Goal: Information Seeking & Learning: Learn about a topic

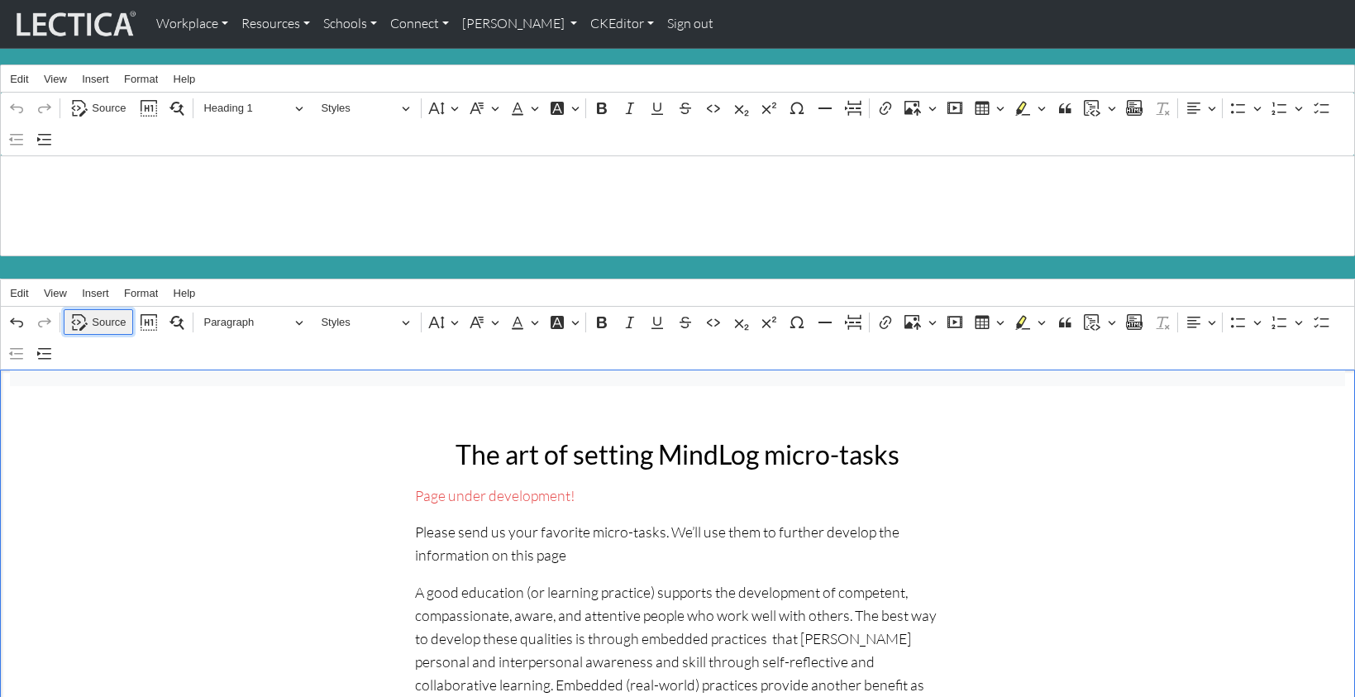
click at [107, 312] on span "Source" at bounding box center [109, 322] width 34 height 20
click at [103, 312] on span "Source" at bounding box center [109, 322] width 34 height 20
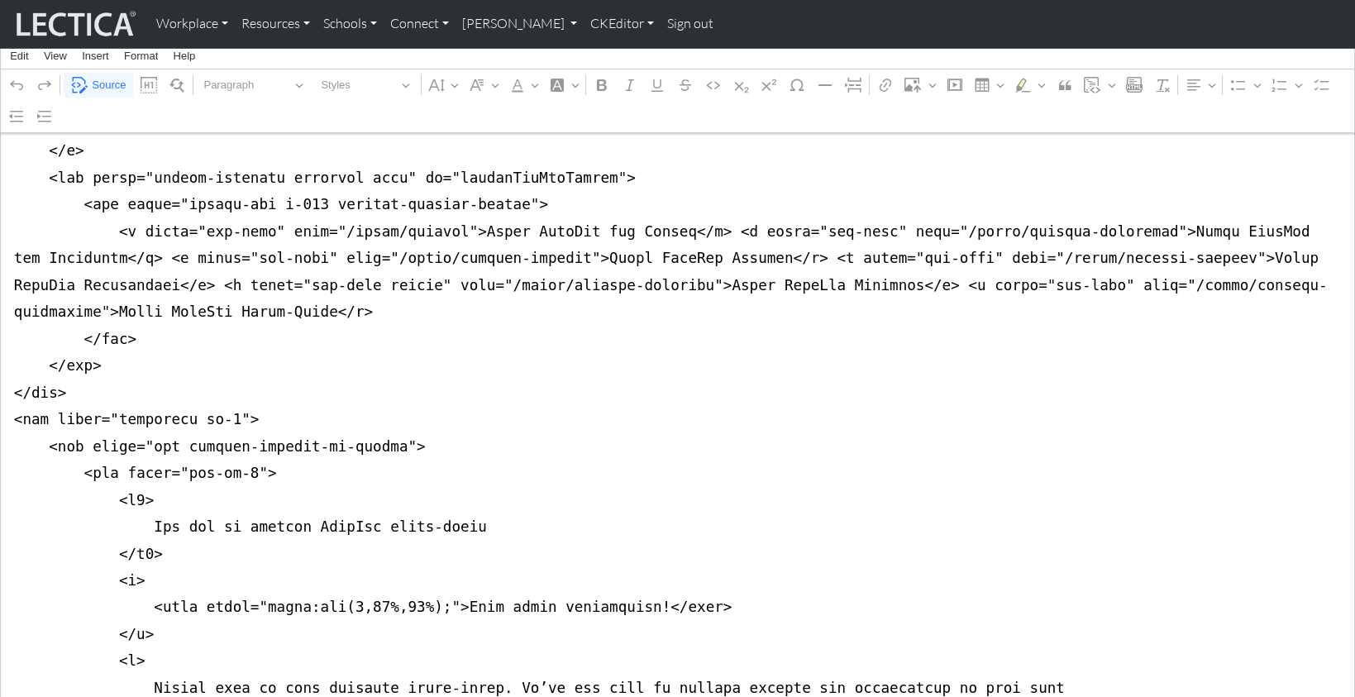
scroll to position [359, 0]
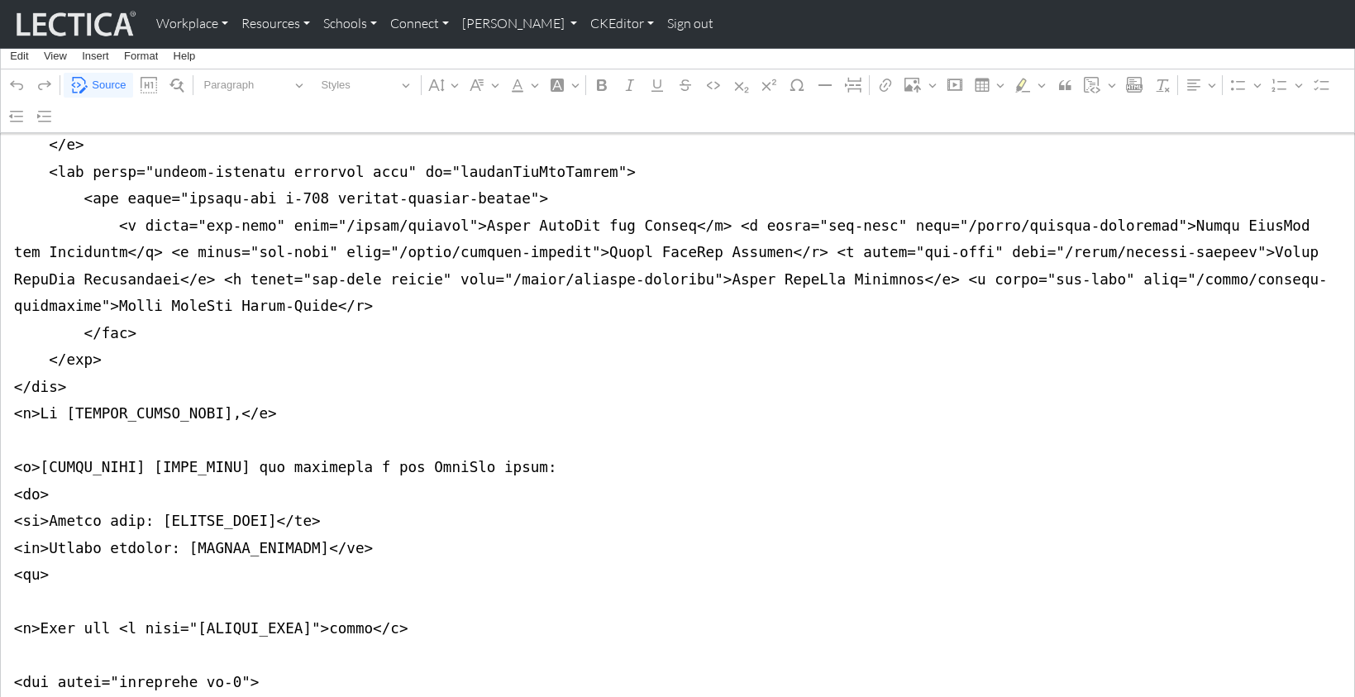
type textarea "<nav class="navbar navbar-expand-lg navbar-light bg-light mb-5" style="font-siz…"
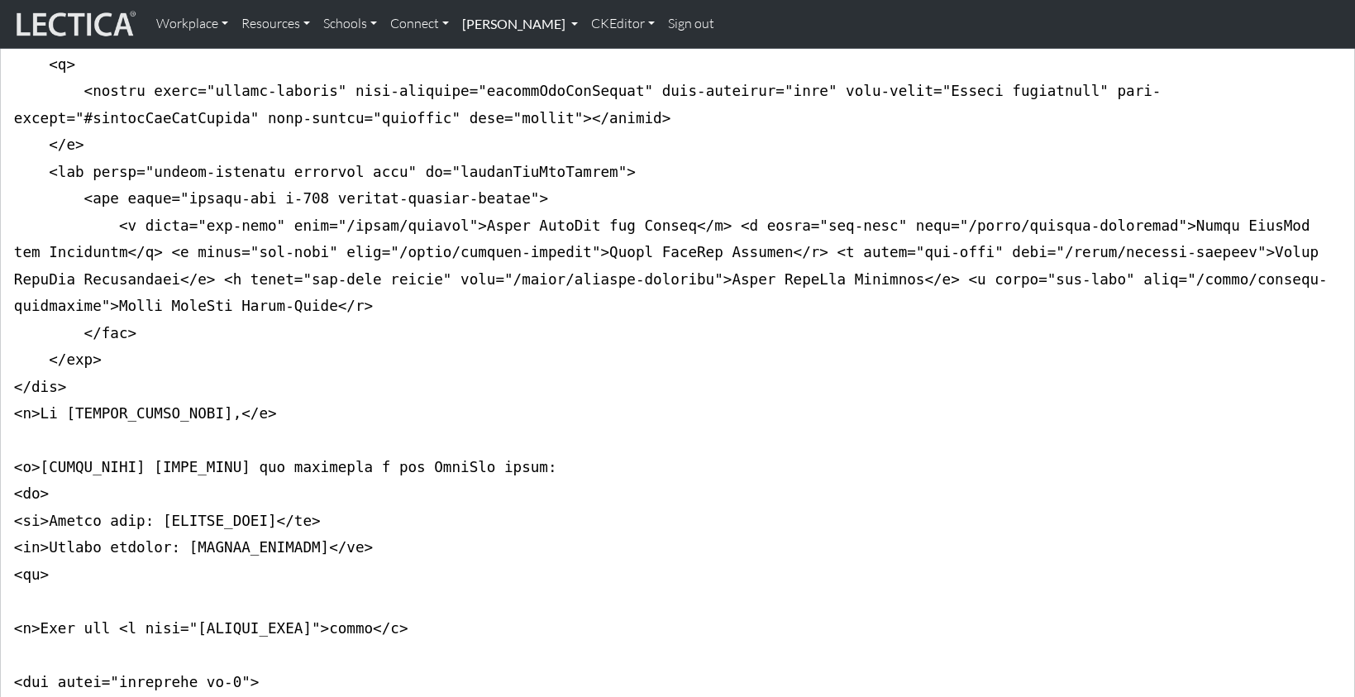
click at [479, 29] on link "[PERSON_NAME]" at bounding box center [519, 24] width 129 height 35
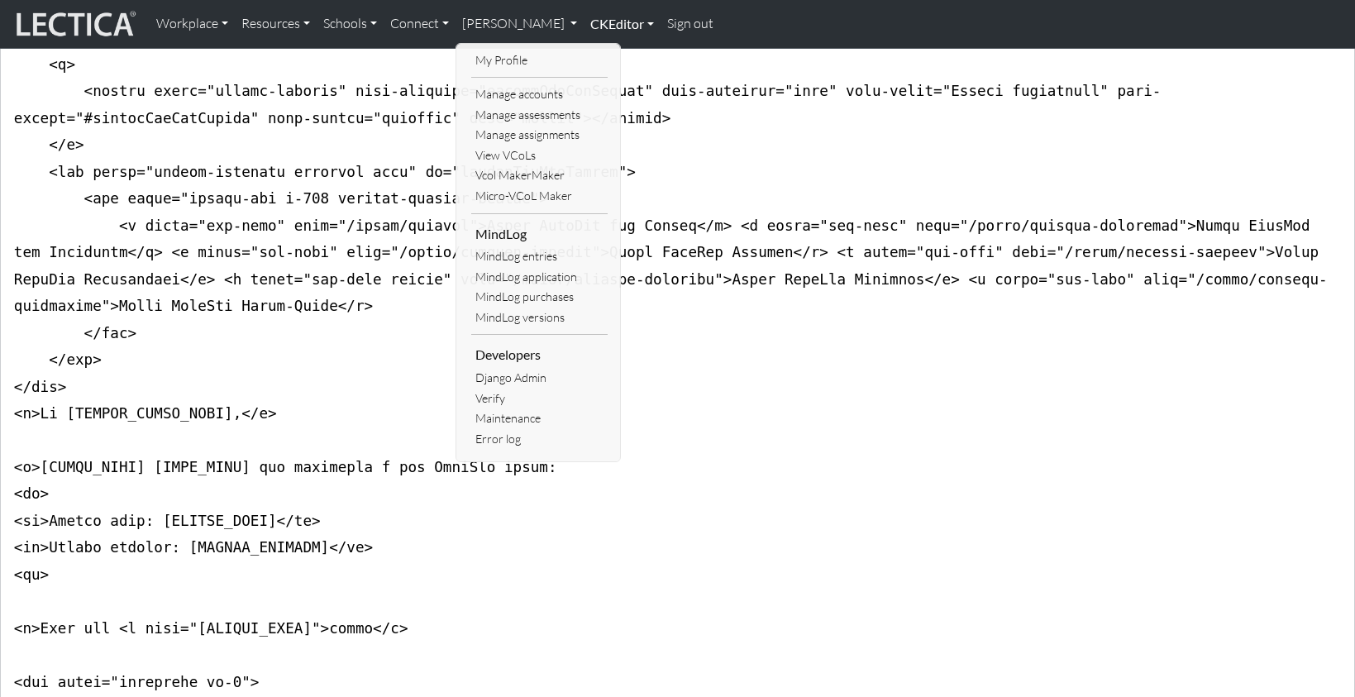
click at [584, 21] on link "CKEditor" at bounding box center [622, 24] width 77 height 35
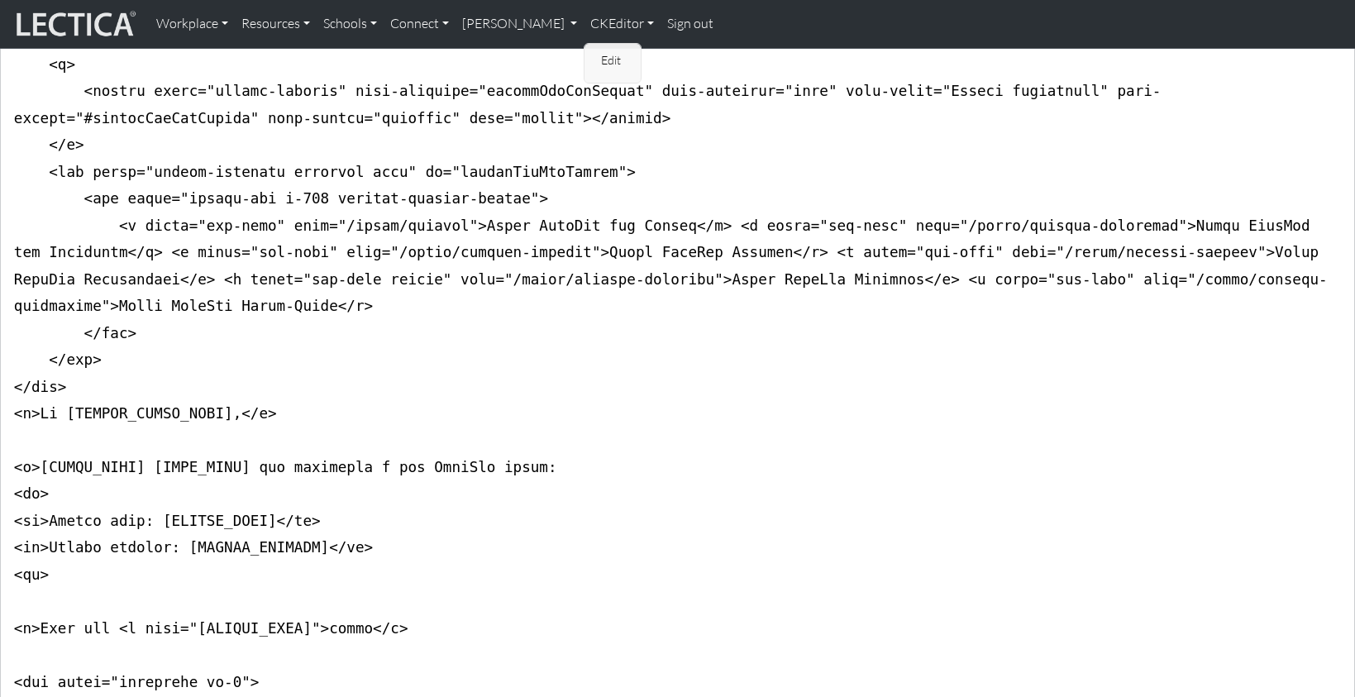
click at [597, 55] on link "Edit" at bounding box center [613, 60] width 33 height 21
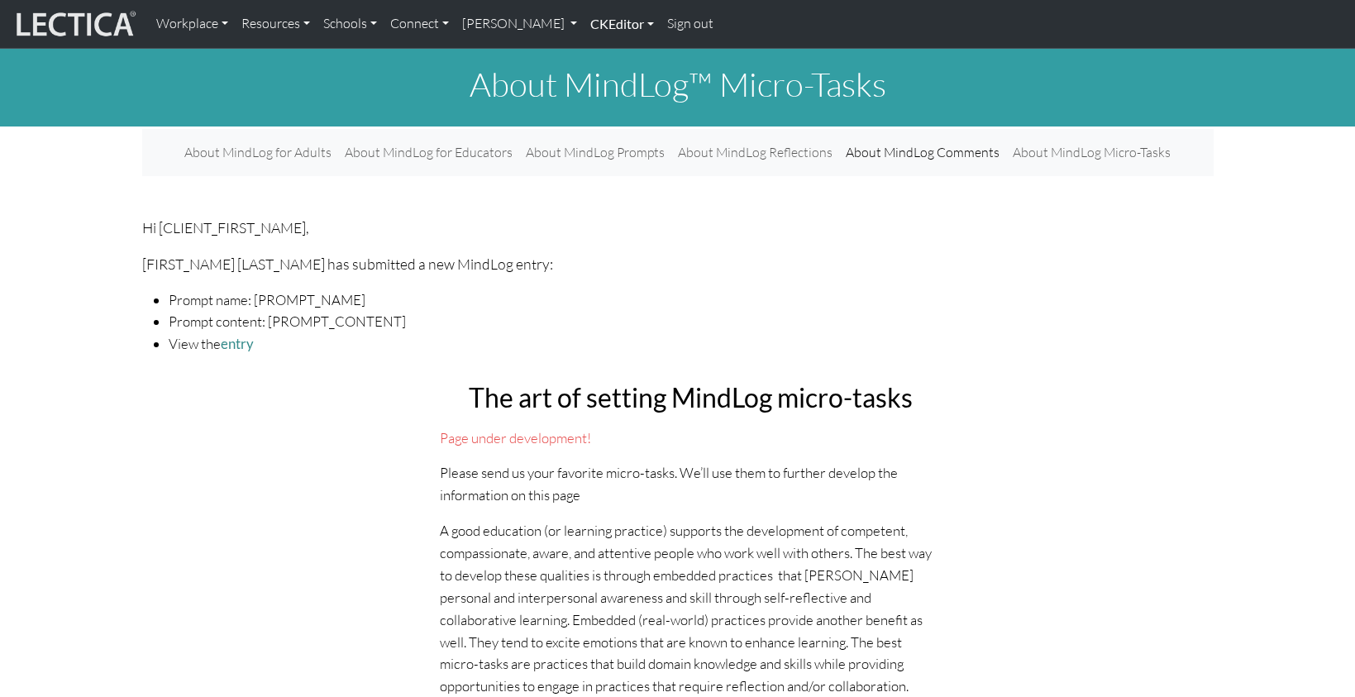
click at [584, 25] on link "CKEditor" at bounding box center [622, 24] width 77 height 35
click at [597, 56] on link "Edit" at bounding box center [613, 60] width 33 height 21
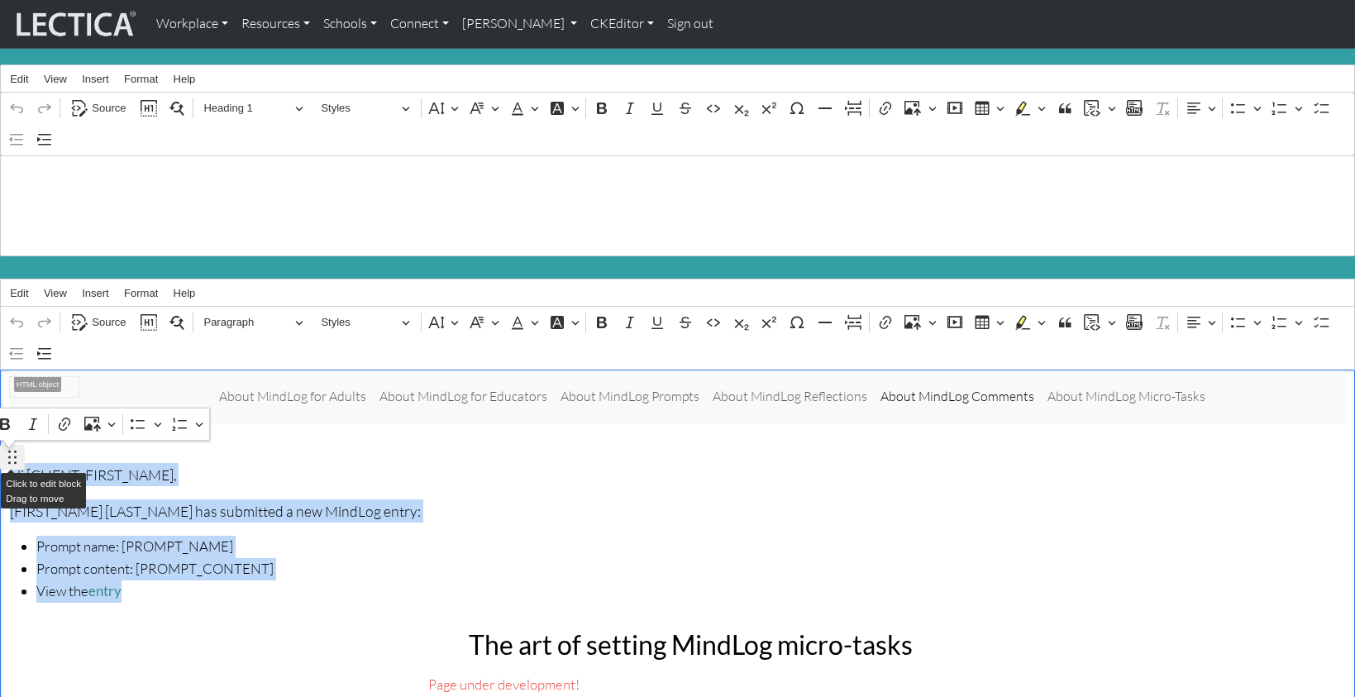
drag, startPoint x: 153, startPoint y: 565, endPoint x: 3, endPoint y: 458, distance: 184.2
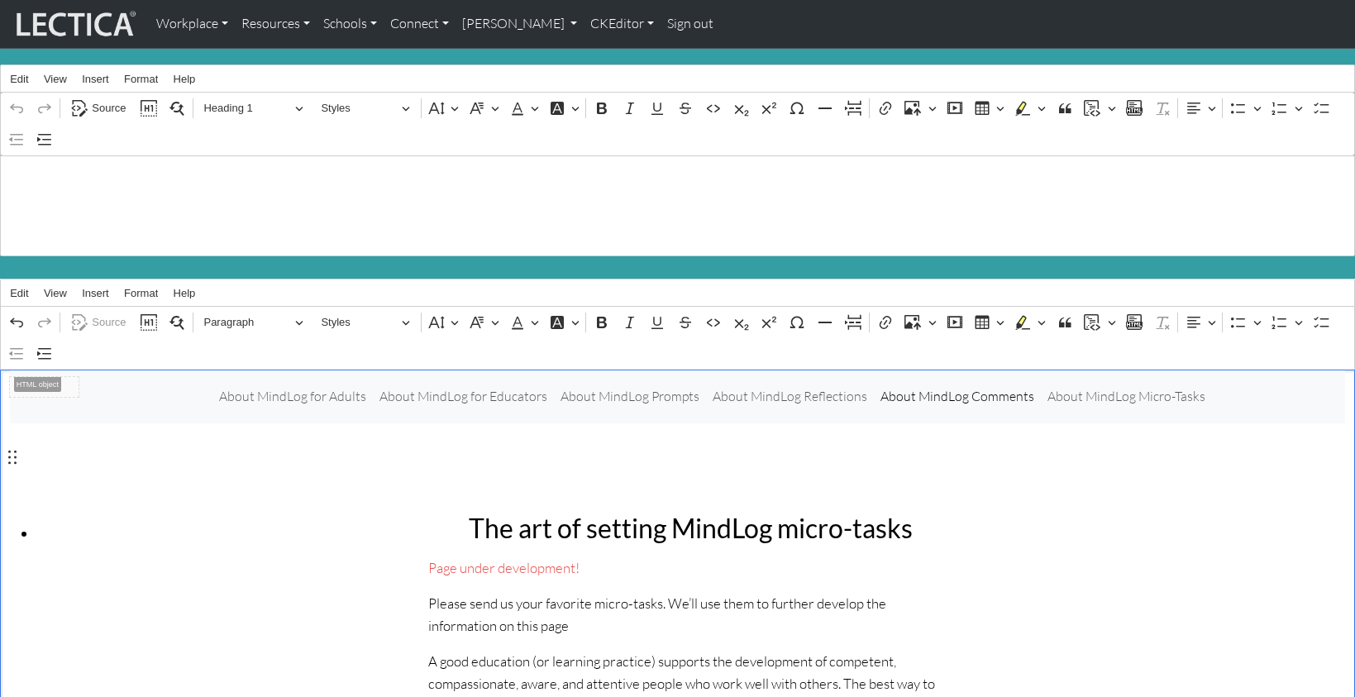
click at [108, 312] on span "Source" at bounding box center [109, 322] width 34 height 20
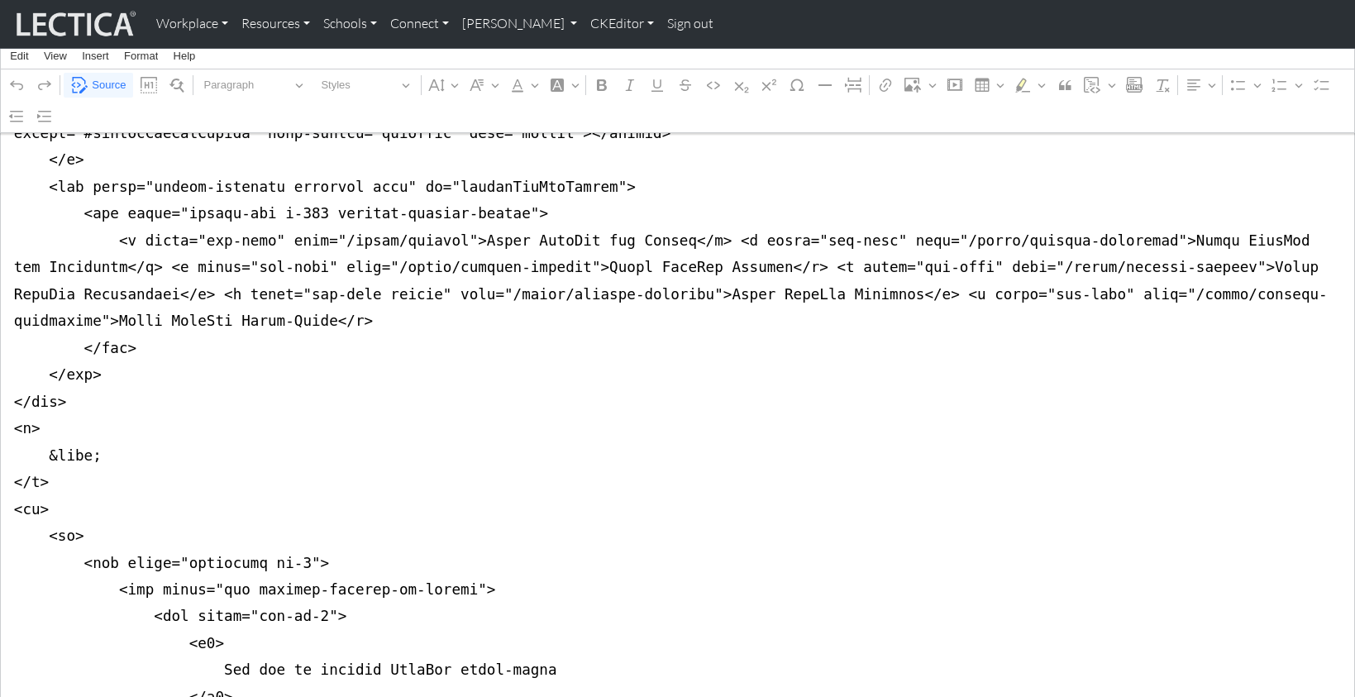
scroll to position [362, 0]
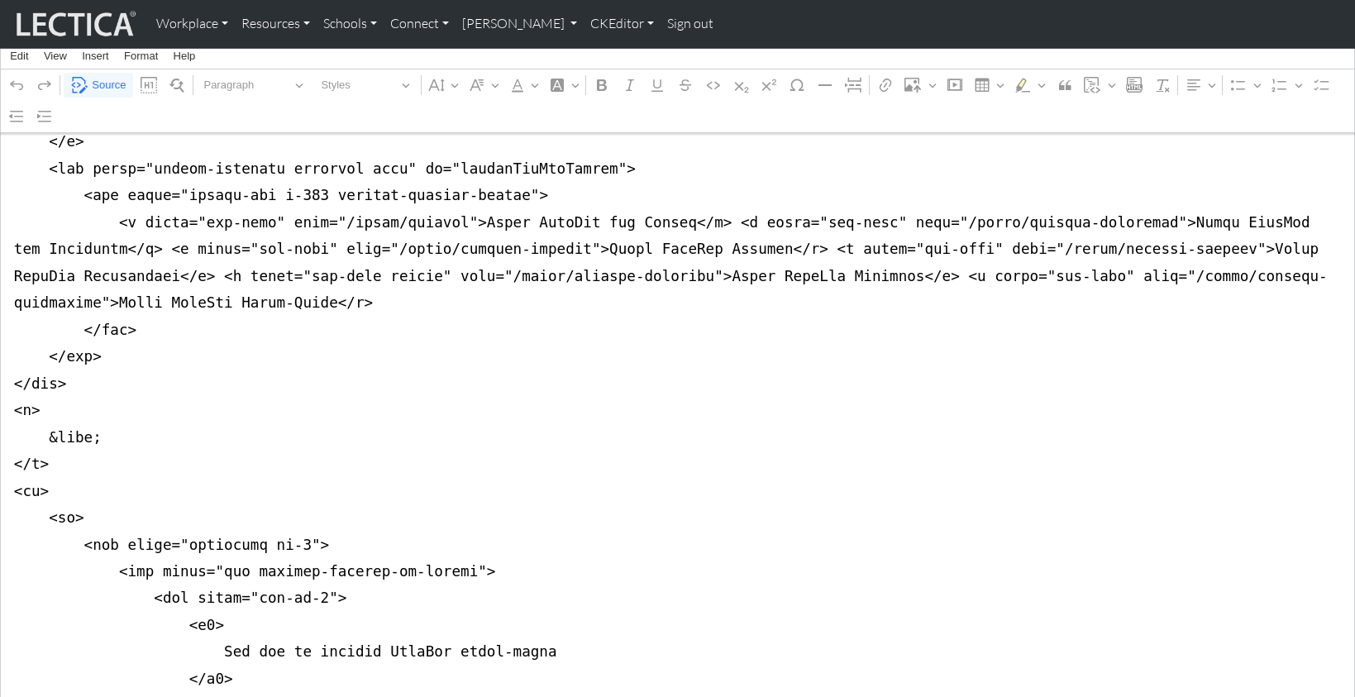
drag, startPoint x: 14, startPoint y: 490, endPoint x: 2, endPoint y: 495, distance: 13.4
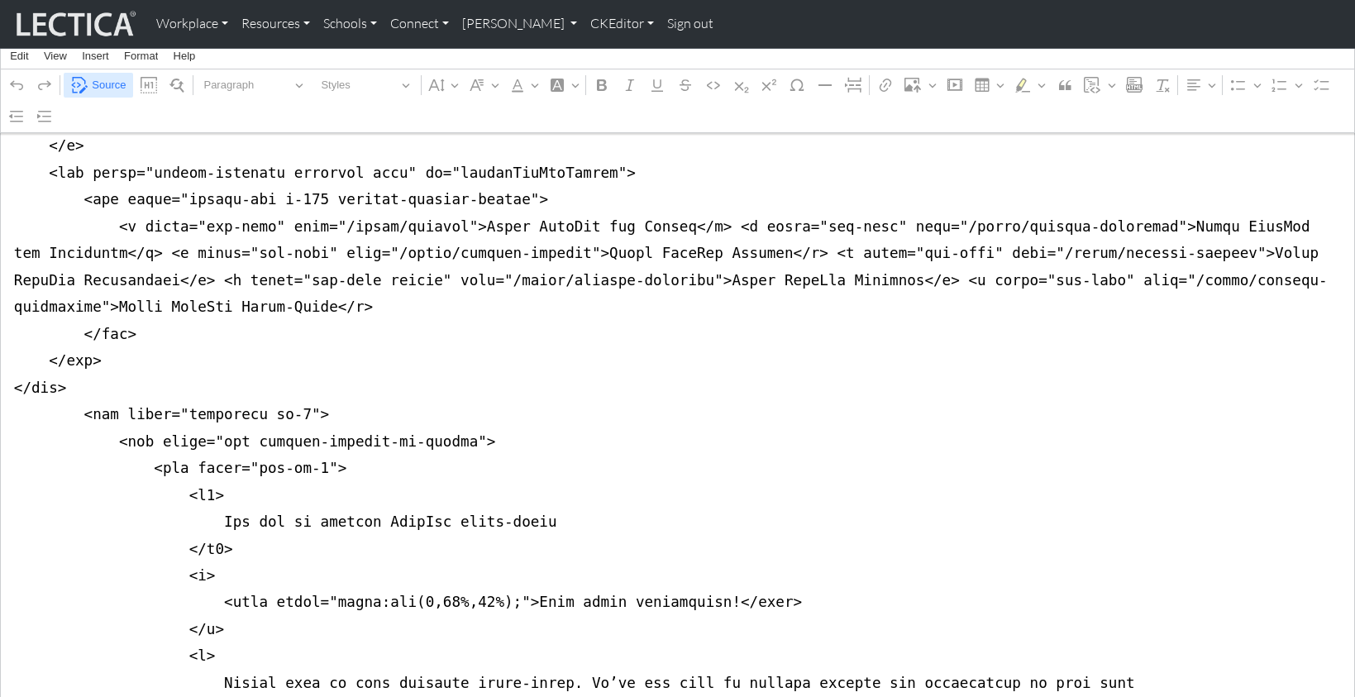
scroll to position [352, 0]
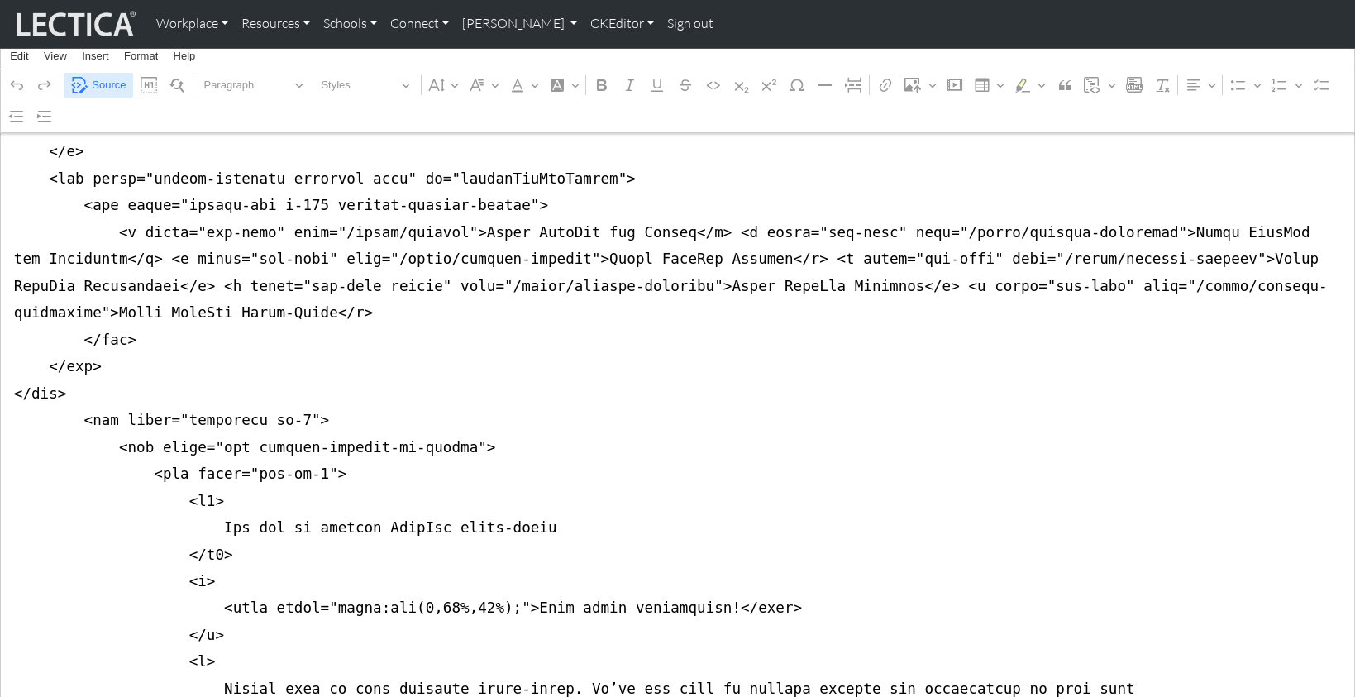
type textarea "<nav class="navbar navbar-expand-lg navbar-light bg-light mb-5" style="font-siz…"
click at [99, 83] on span "Source" at bounding box center [109, 85] width 34 height 20
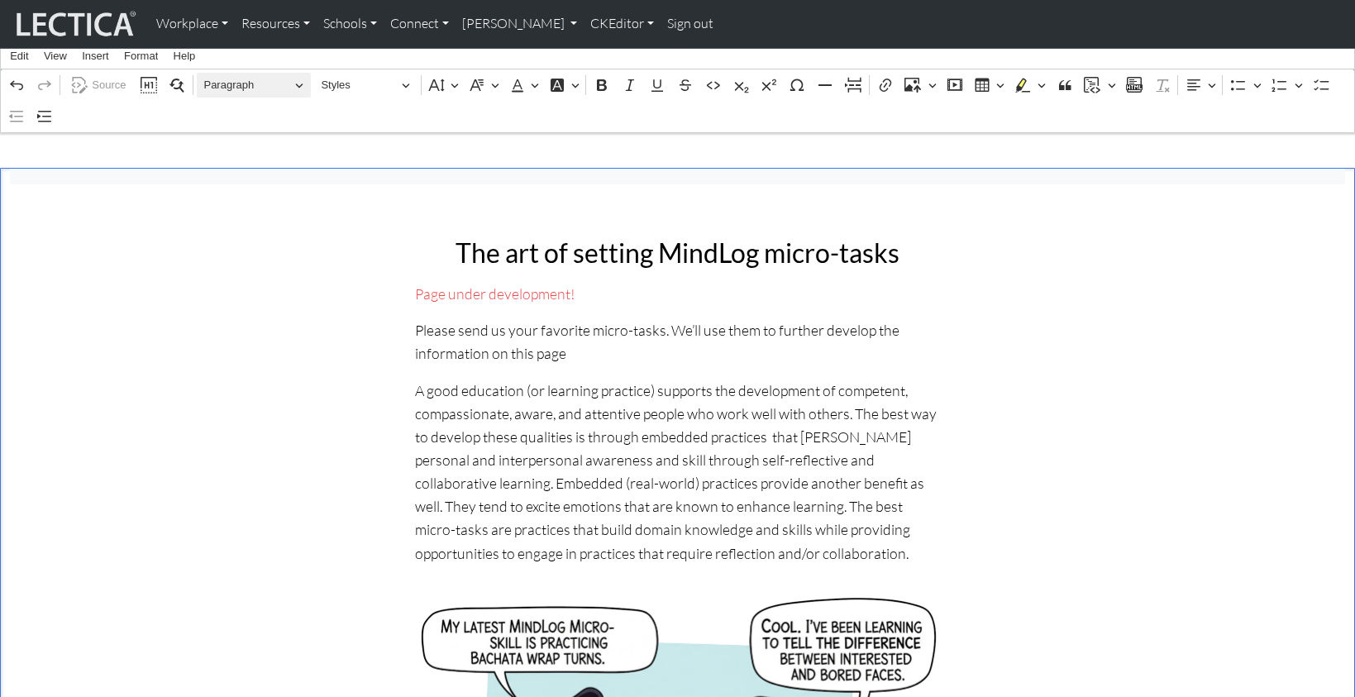
scroll to position [0, 0]
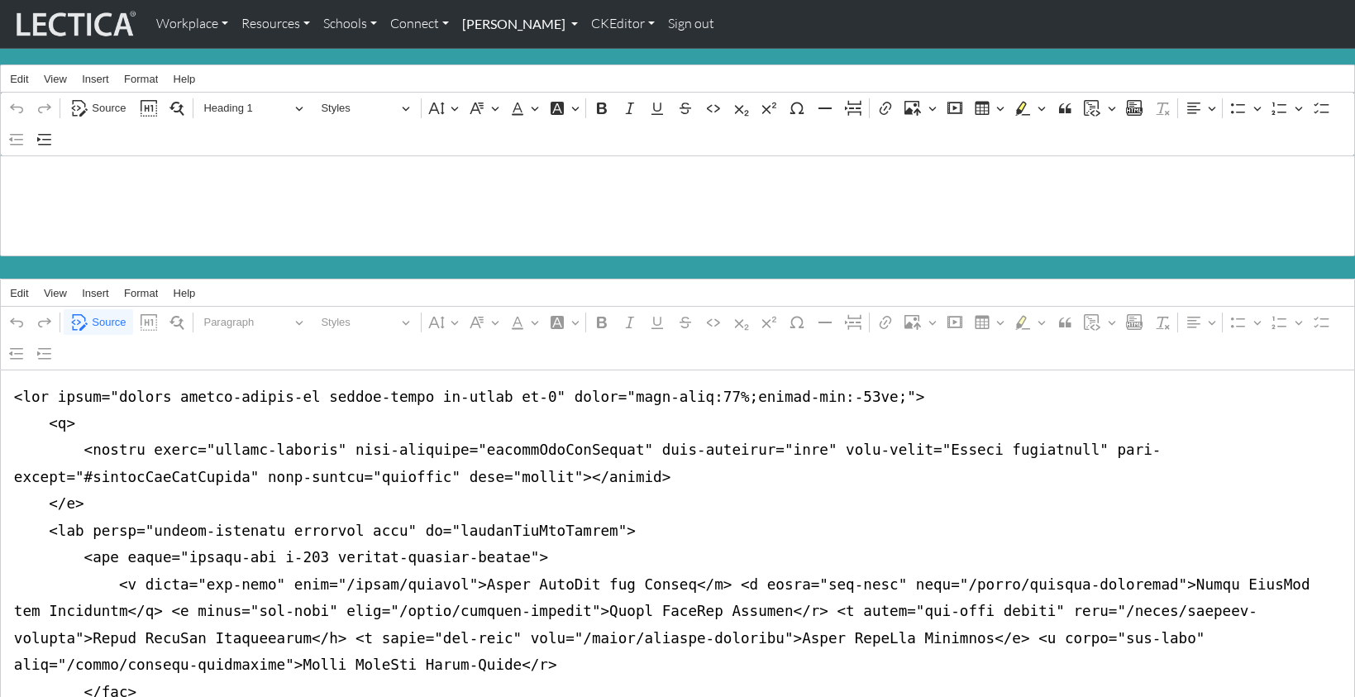
click at [525, 22] on link "[PERSON_NAME]" at bounding box center [519, 24] width 129 height 35
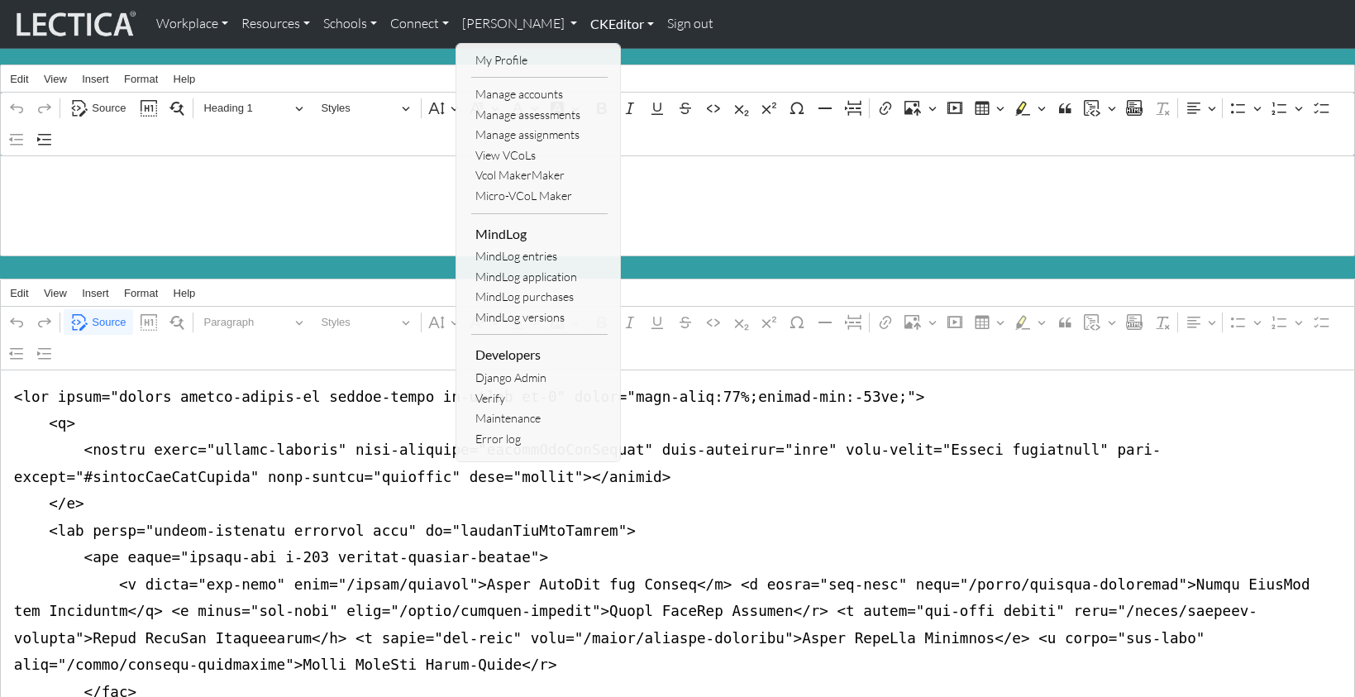
click at [584, 22] on link "CKEditor" at bounding box center [622, 24] width 77 height 35
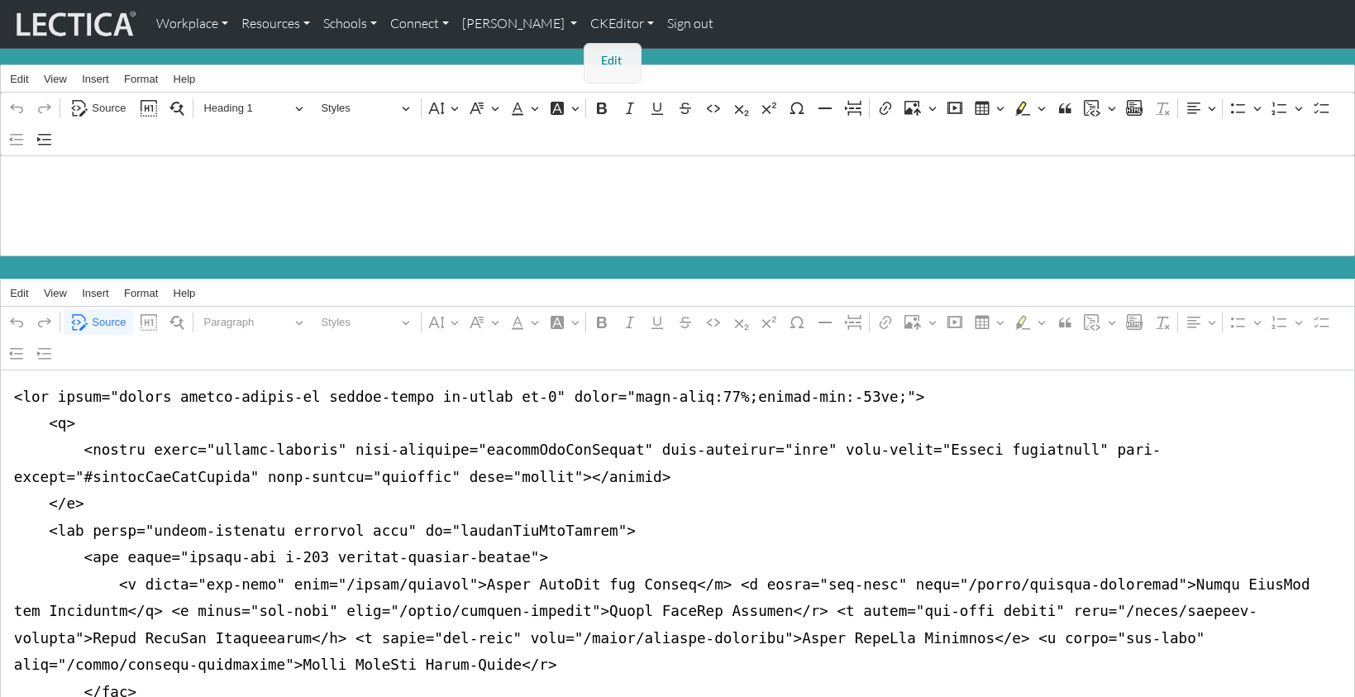
click at [597, 55] on link "Edit" at bounding box center [613, 60] width 33 height 21
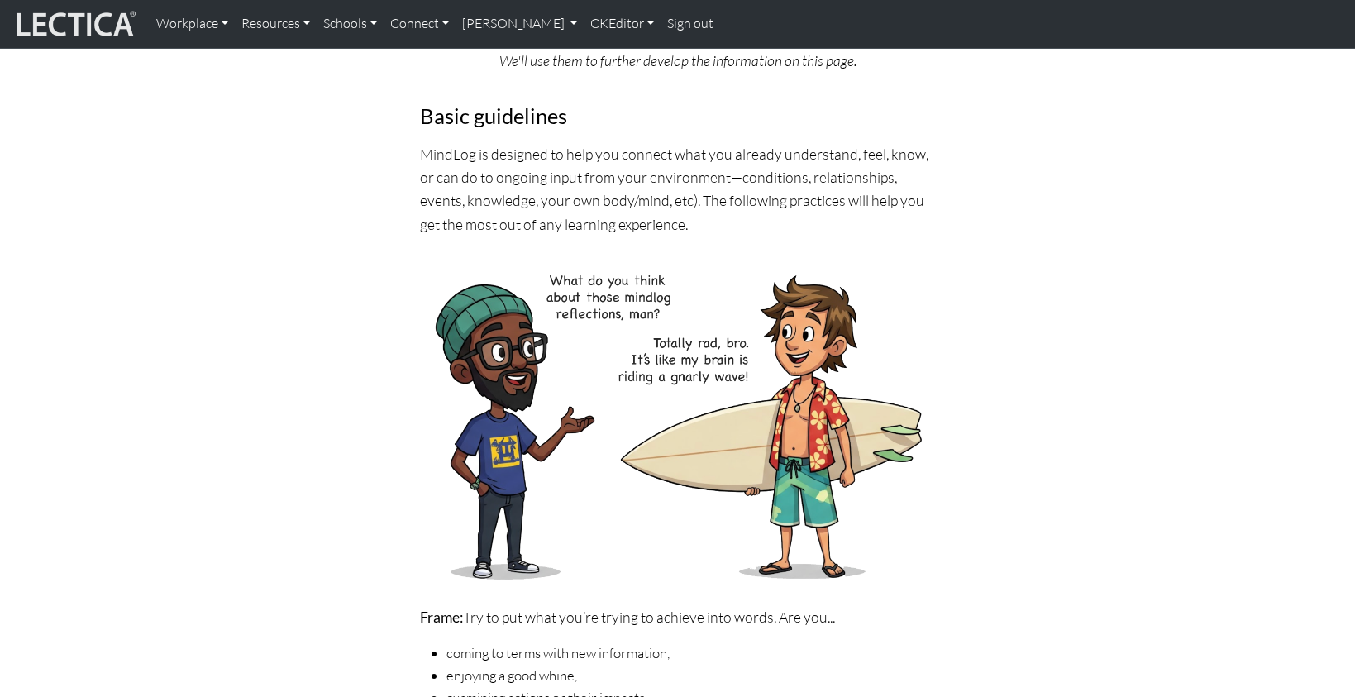
scroll to position [276, 0]
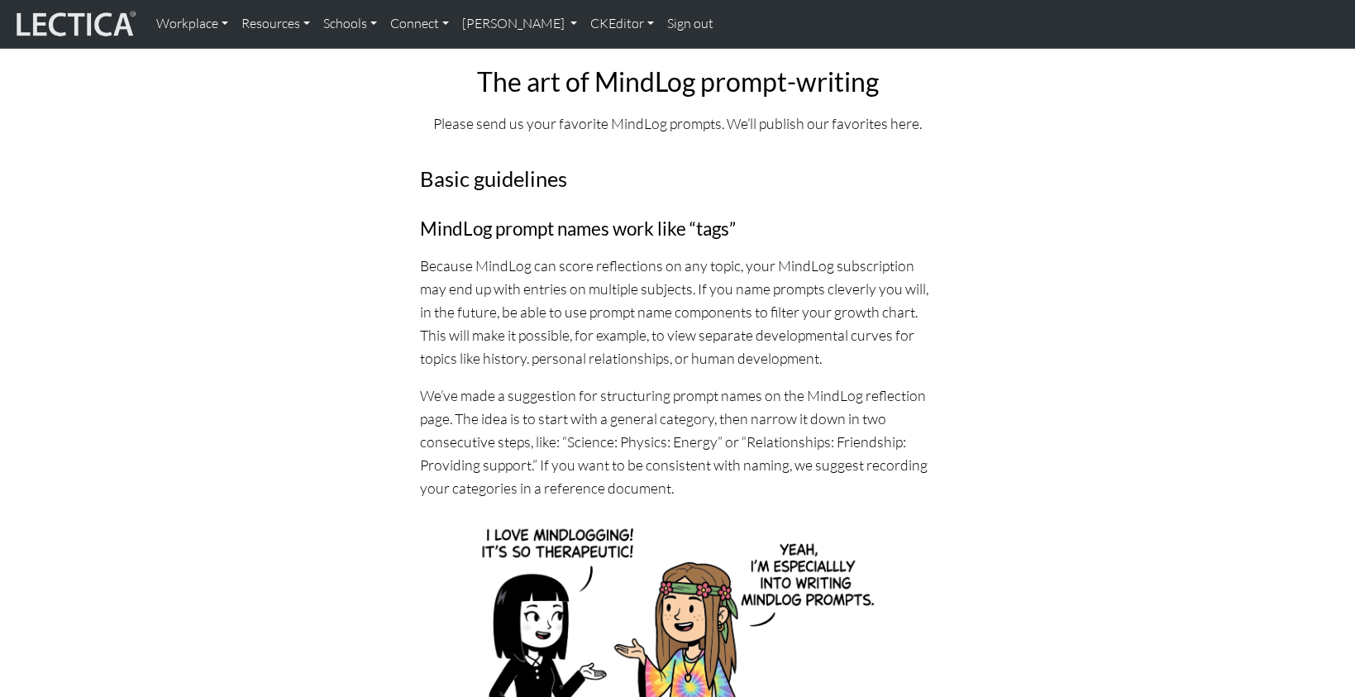
scroll to position [182, 0]
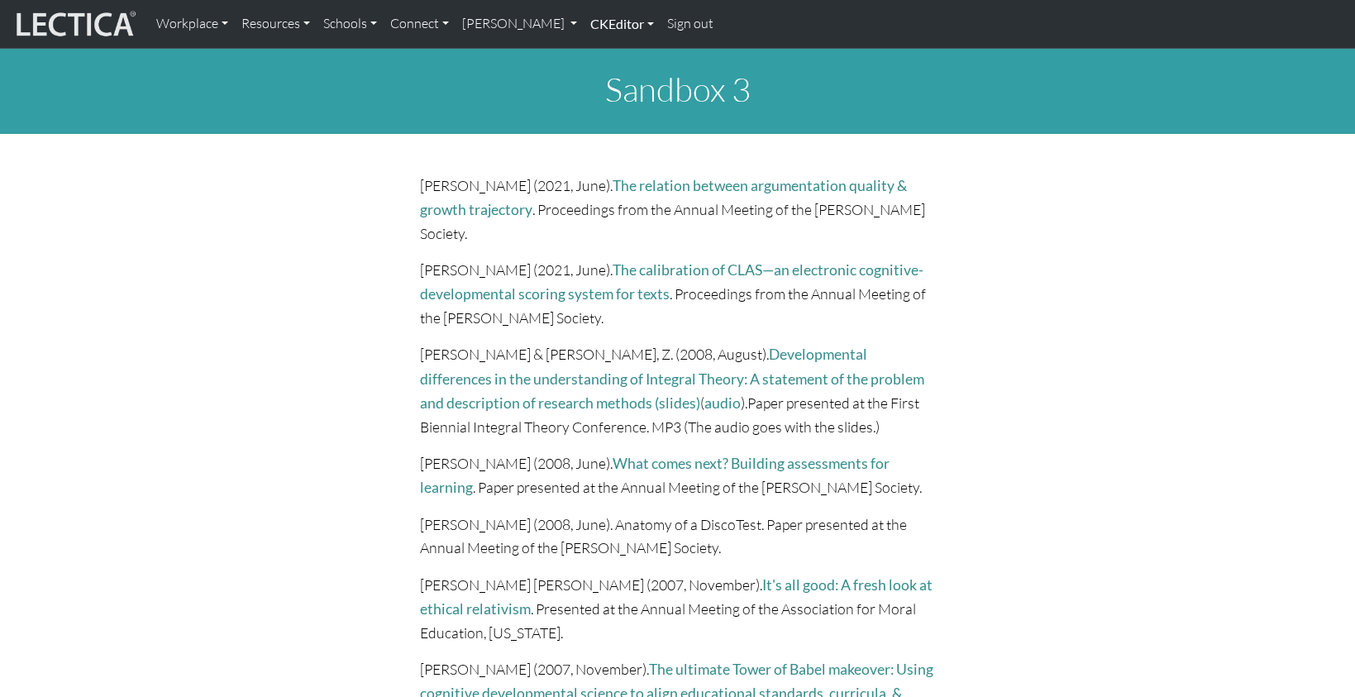
click at [584, 21] on link "CKEditor" at bounding box center [622, 24] width 77 height 35
click at [597, 55] on link "Edit" at bounding box center [613, 60] width 33 height 21
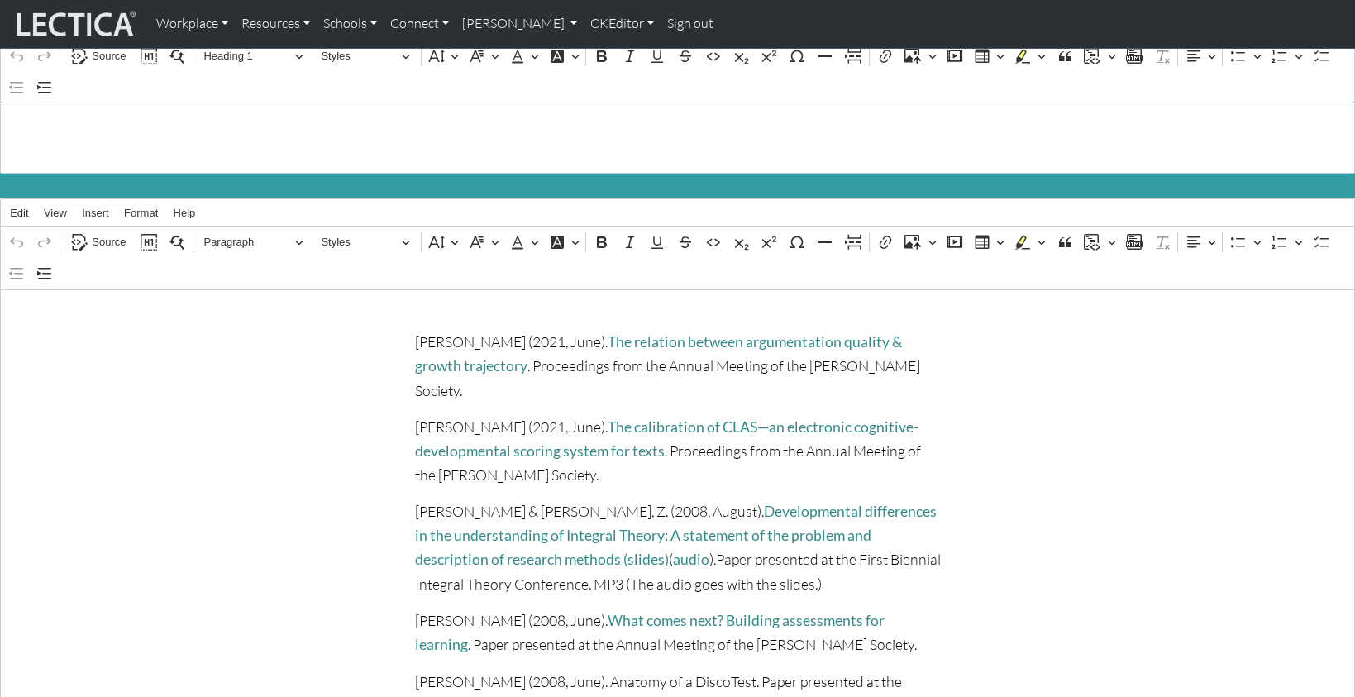
scroll to position [59, 0]
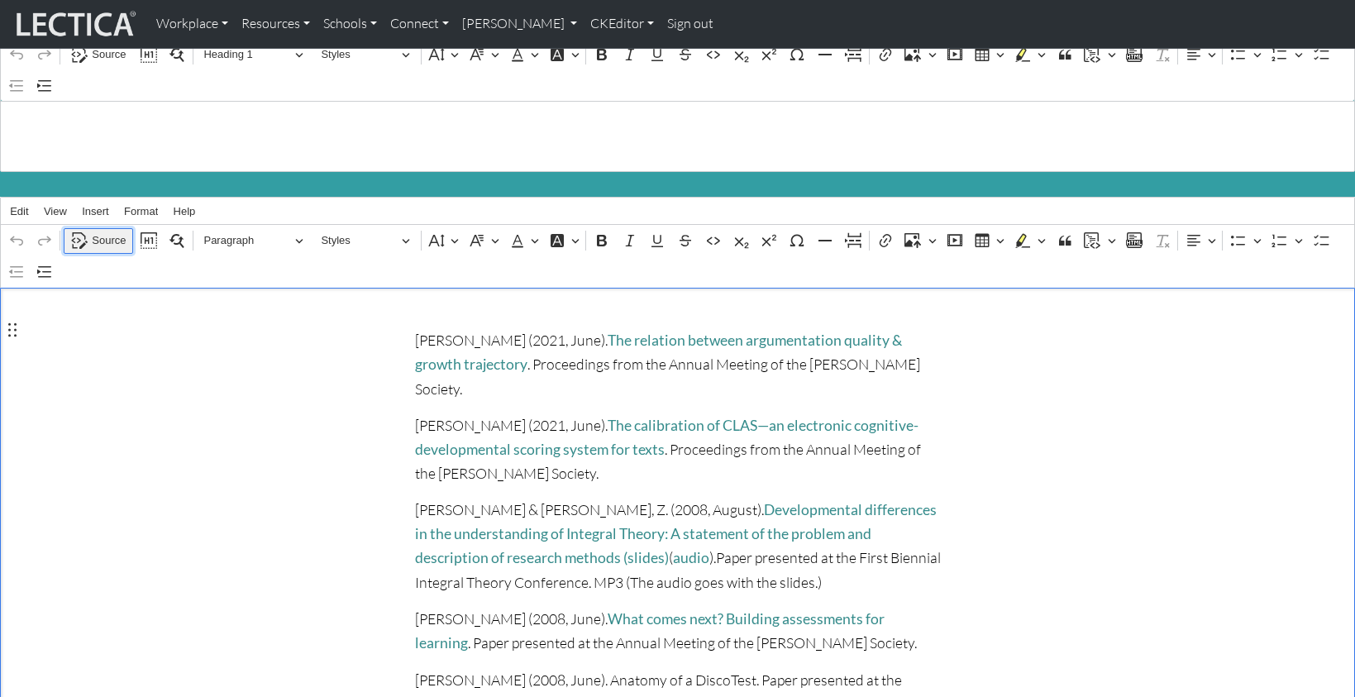
click at [109, 233] on span "Source" at bounding box center [109, 241] width 34 height 20
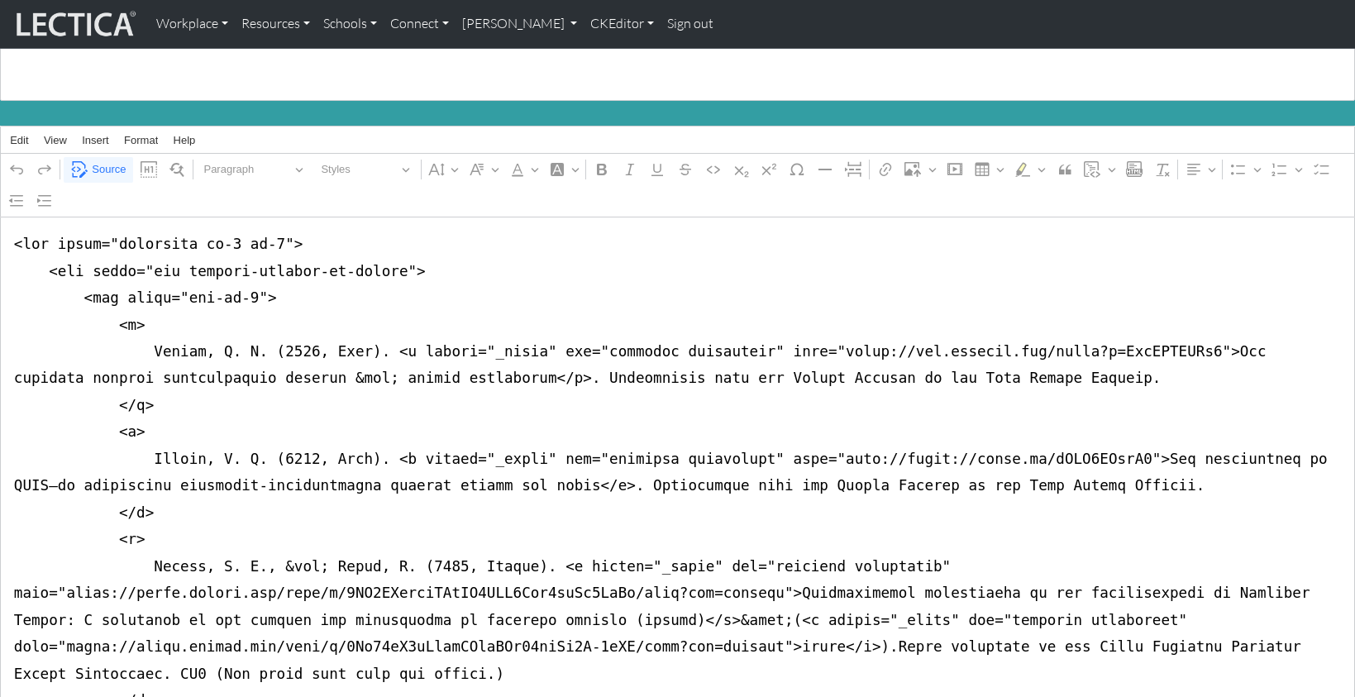
scroll to position [107, 0]
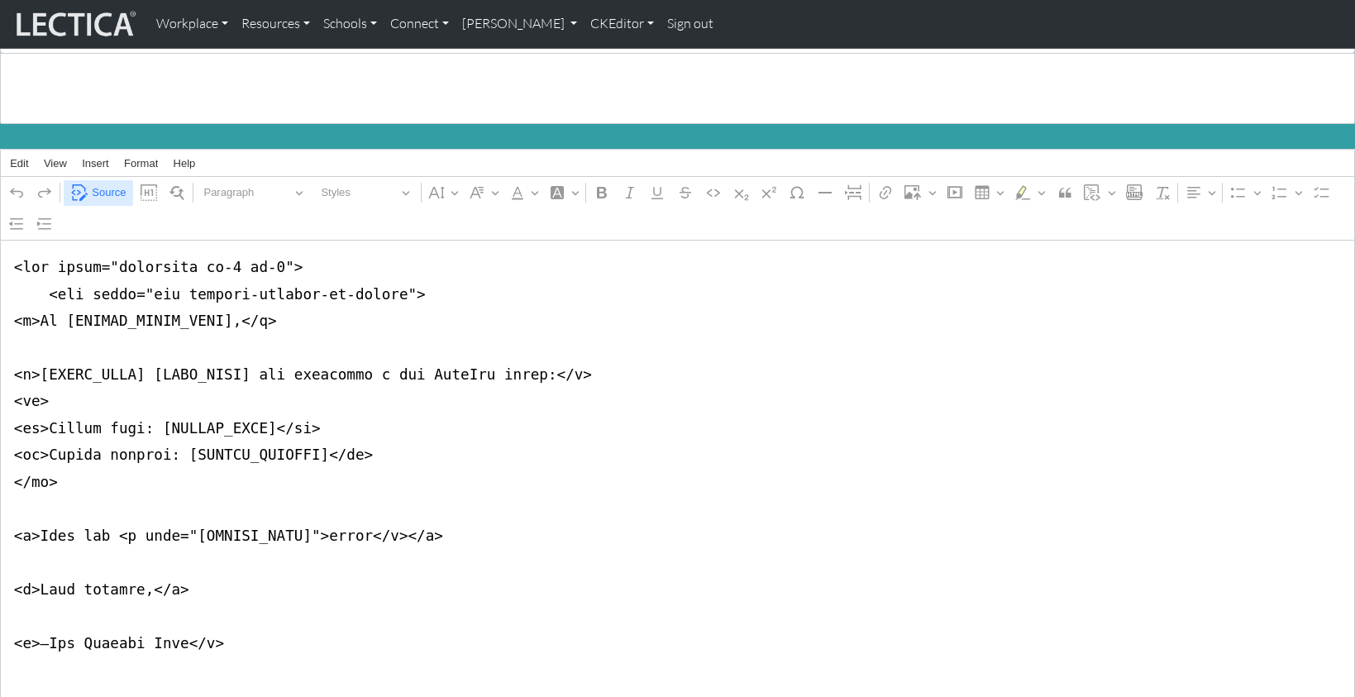
type textarea "<lor ipsum="dolorsita co-9 ad-8"> <eli seddo="eiu tempori-utlabor-et-dolore"> <…"
click at [101, 184] on span "Source" at bounding box center [109, 193] width 34 height 20
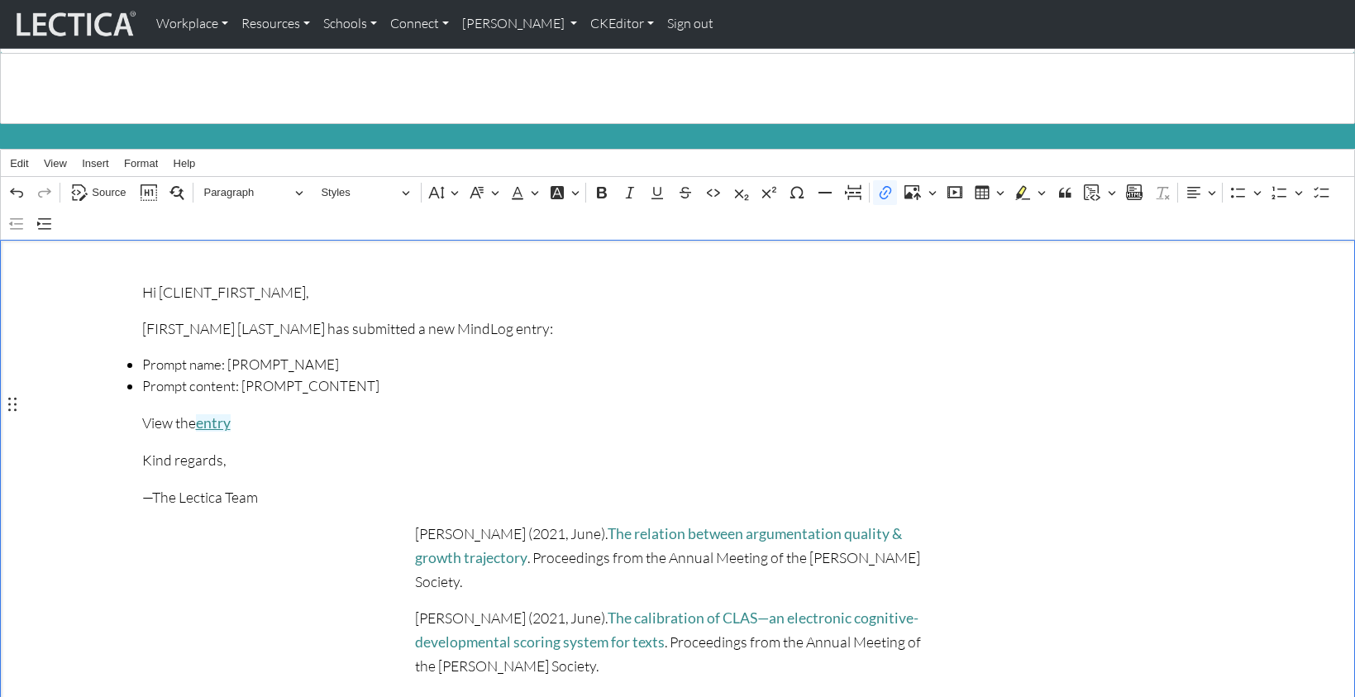
click at [211, 414] on link "entry" at bounding box center [213, 422] width 35 height 17
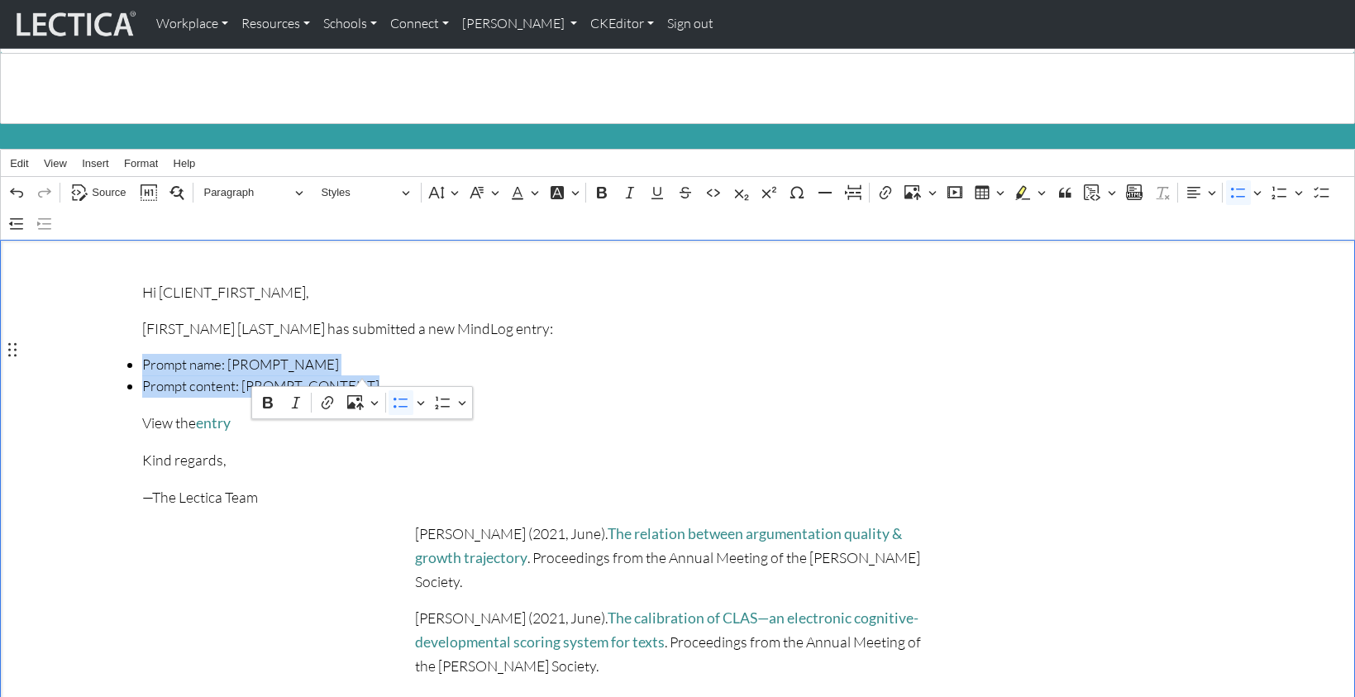
drag, startPoint x: 140, startPoint y: 351, endPoint x: 365, endPoint y: 373, distance: 225.9
click at [365, 373] on ul "Prompt name: [PROMPT_NAME] Prompt content: [PROMPT_CONTENT]" at bounding box center [677, 376] width 1091 height 45
click at [1242, 188] on icon "Editor toolbar" at bounding box center [1238, 193] width 14 height 11
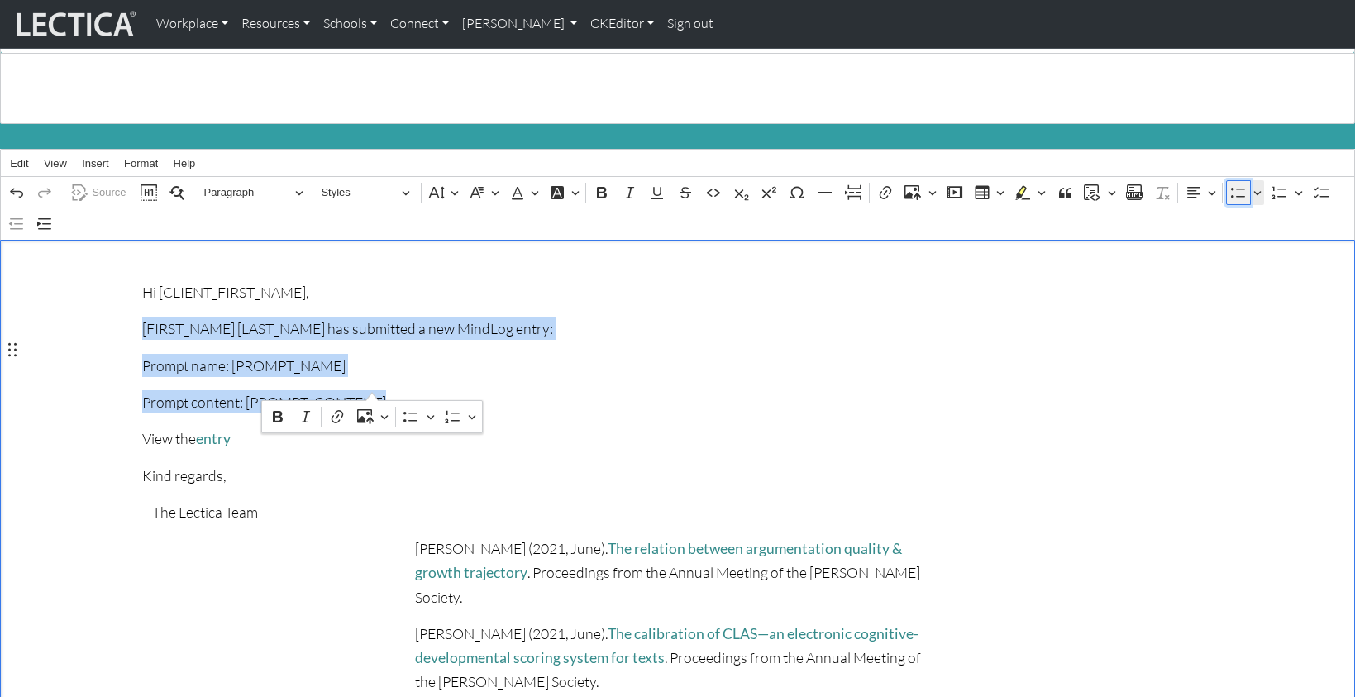
click at [1242, 188] on icon "Editor toolbar" at bounding box center [1238, 193] width 14 height 11
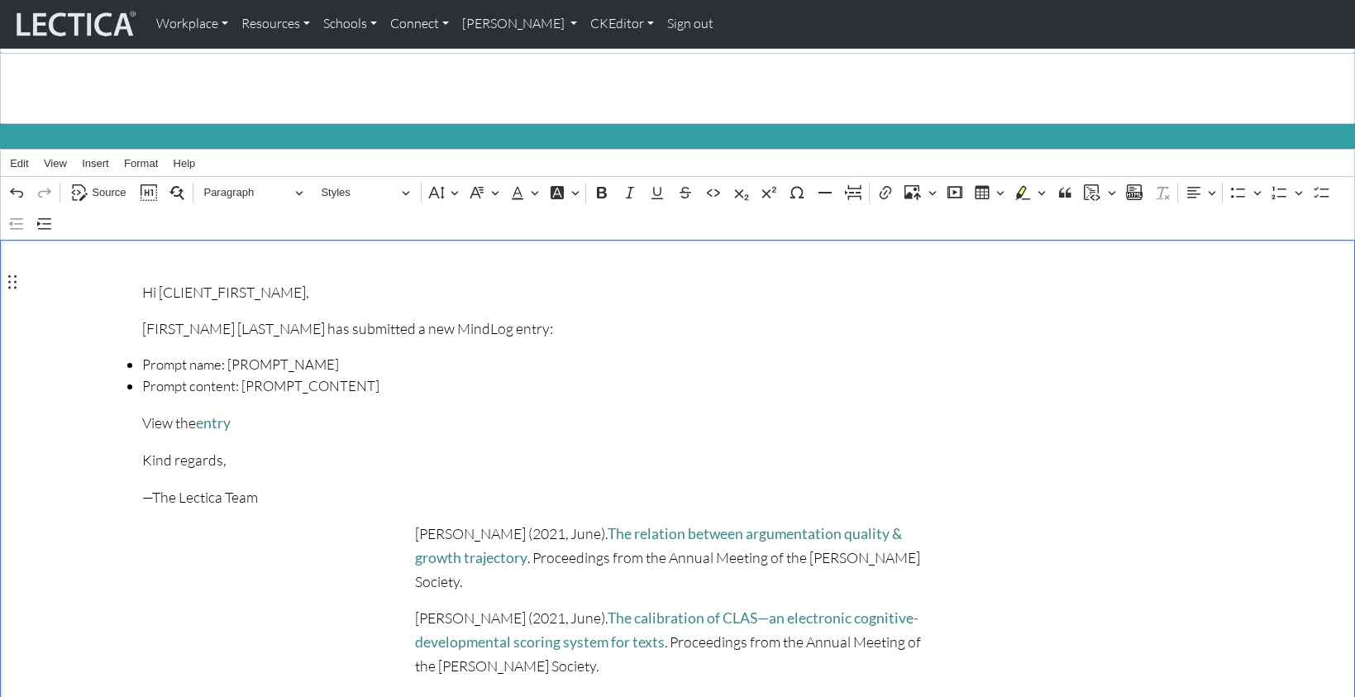
drag, startPoint x: 141, startPoint y: 284, endPoint x: 102, endPoint y: 285, distance: 39.7
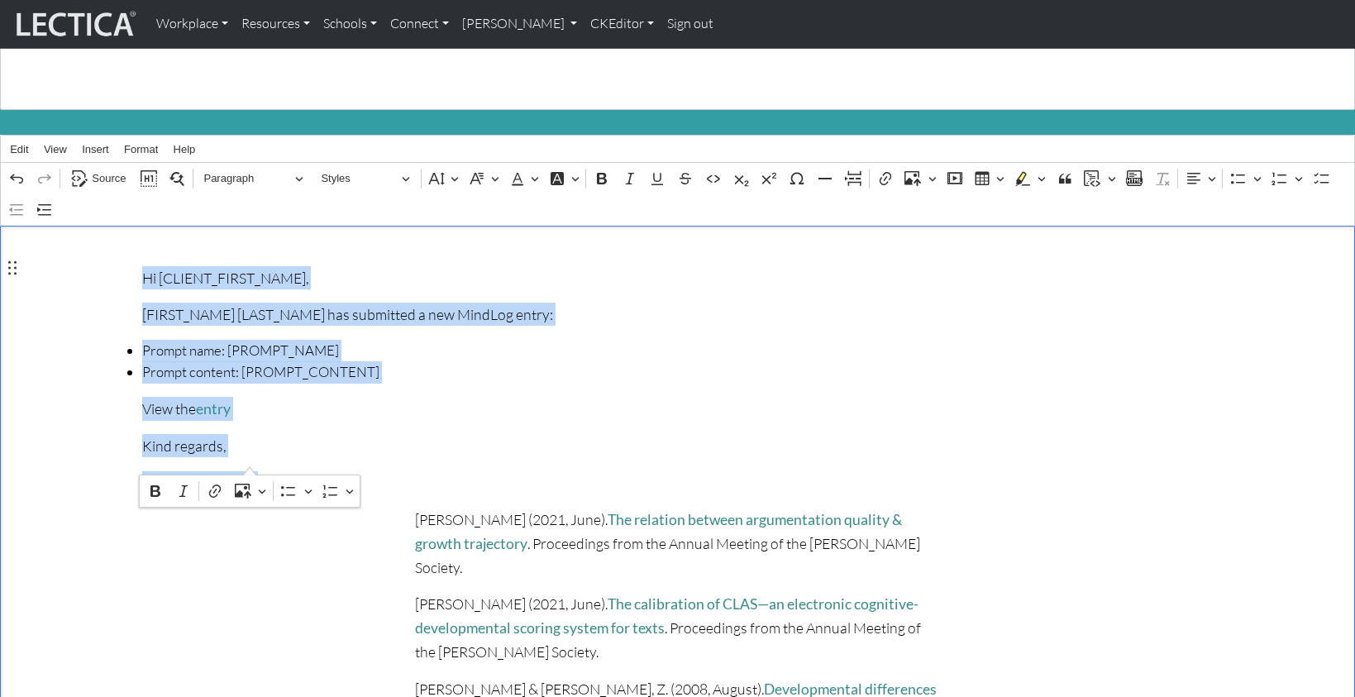
drag, startPoint x: 138, startPoint y: 269, endPoint x: 265, endPoint y: 458, distance: 227.4
click at [528, 341] on span "Prompt name: [PROMPT_NAME]" at bounding box center [677, 351] width 1071 height 22
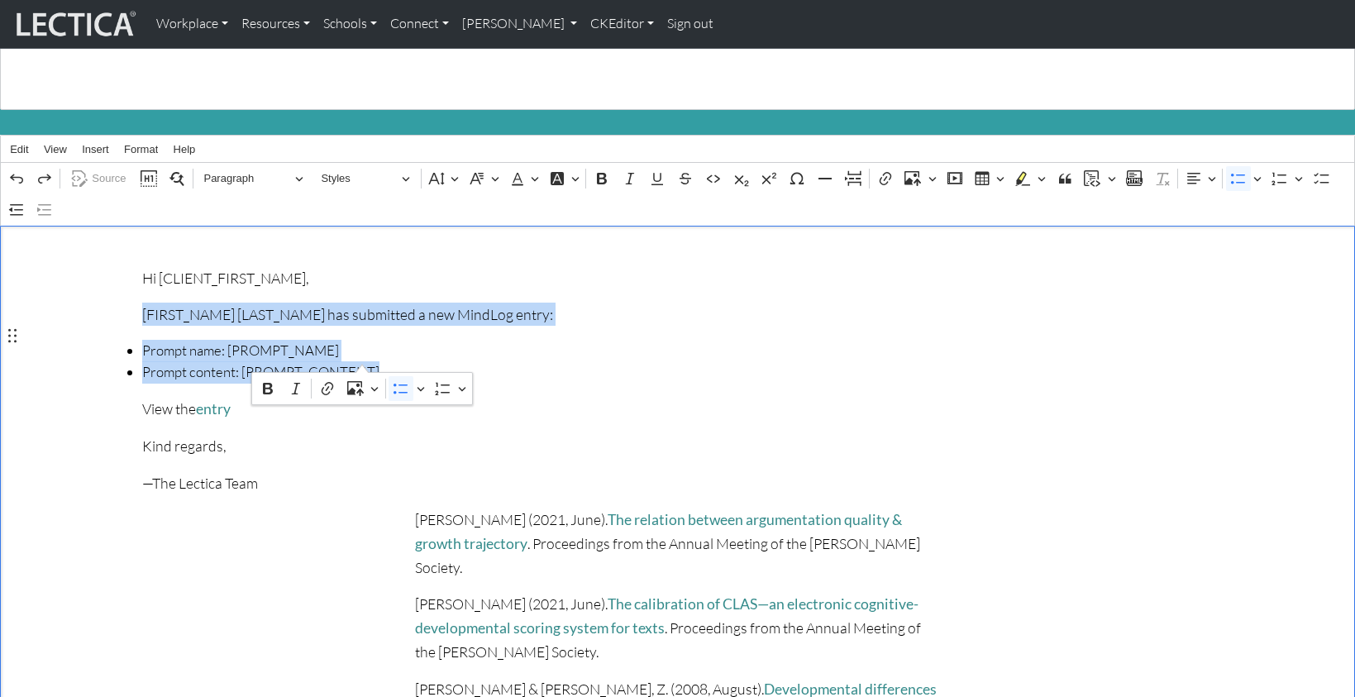
scroll to position [0, 0]
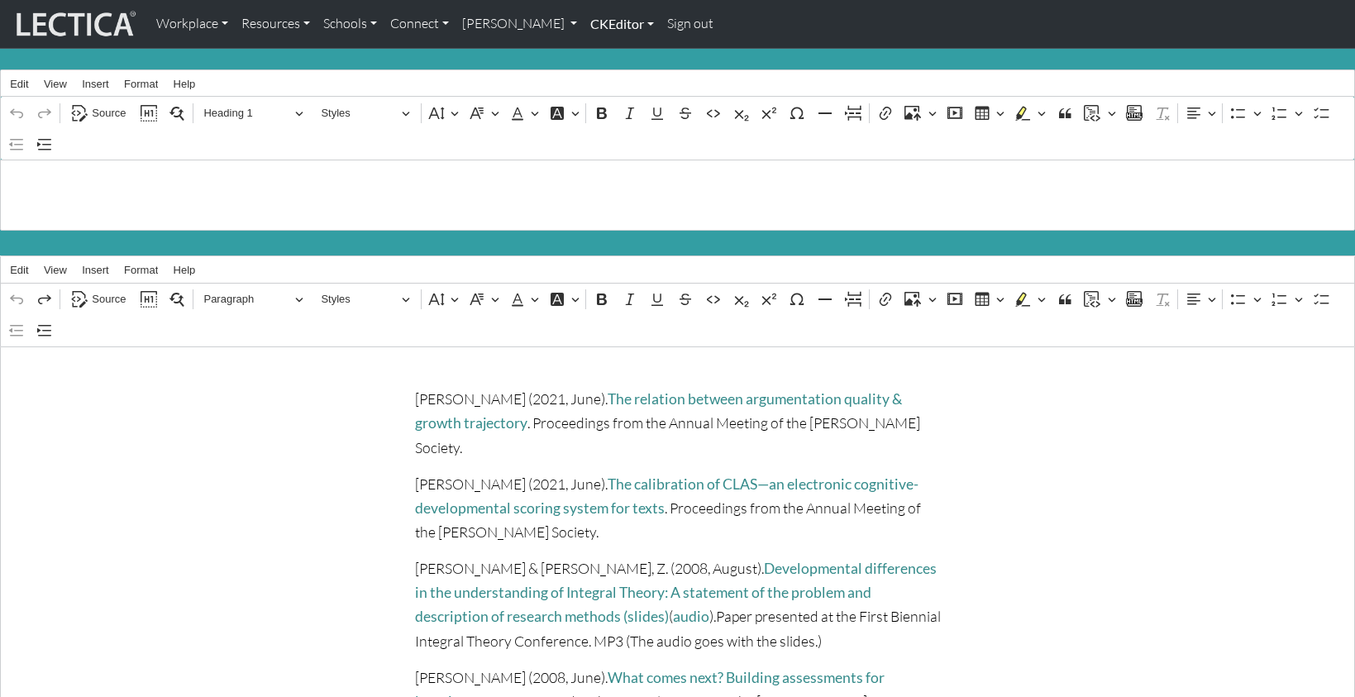
click at [584, 26] on link "CKEditor" at bounding box center [622, 24] width 77 height 35
click at [597, 55] on link "Edit" at bounding box center [613, 60] width 33 height 21
